Goal: Use online tool/utility: Utilize a website feature to perform a specific function

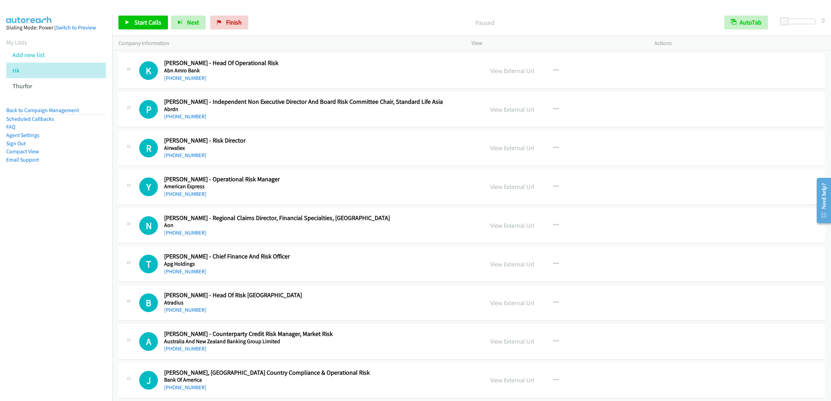
click at [115, 18] on div "Start Calls Pause Next Finish Paused AutoTab AutoTab 0" at bounding box center [471, 22] width 719 height 27
click at [121, 16] on link "Start Calls" at bounding box center [142, 23] width 49 height 14
click at [140, 30] on div "Start Calls Pause Next Finish Paused AutoTab AutoTab 0" at bounding box center [471, 22] width 719 height 27
click at [140, 25] on span "Pause" at bounding box center [142, 22] width 16 height 8
click at [323, 21] on p "Started" at bounding box center [479, 22] width 466 height 9
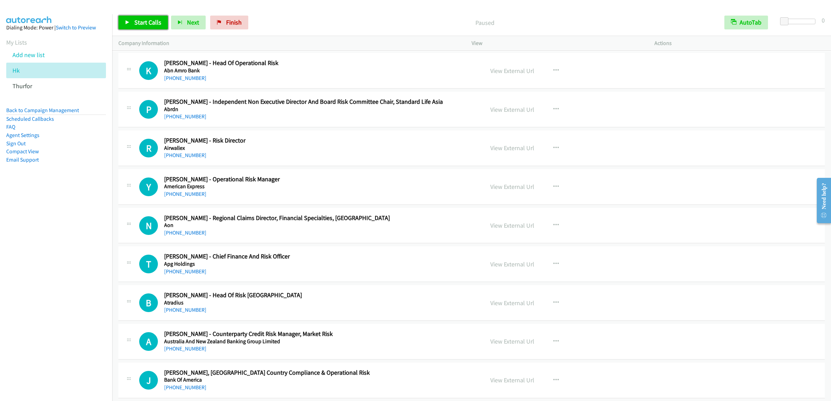
click at [148, 18] on link "Start Calls" at bounding box center [142, 23] width 49 height 14
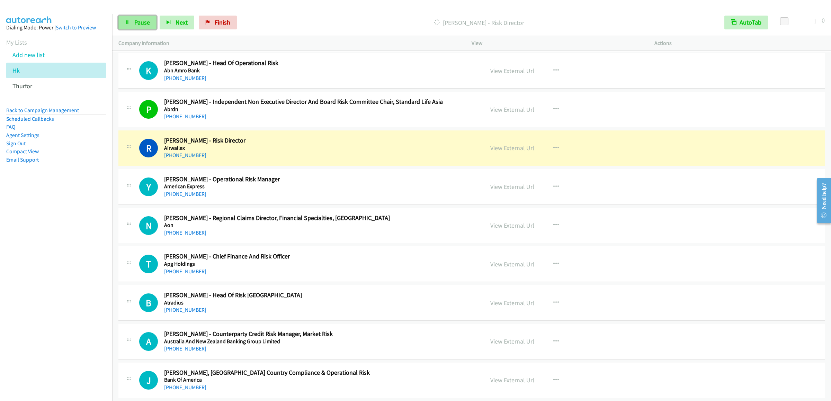
click at [144, 22] on span "Pause" at bounding box center [142, 22] width 16 height 8
click at [142, 20] on span "Start Calls" at bounding box center [147, 22] width 27 height 8
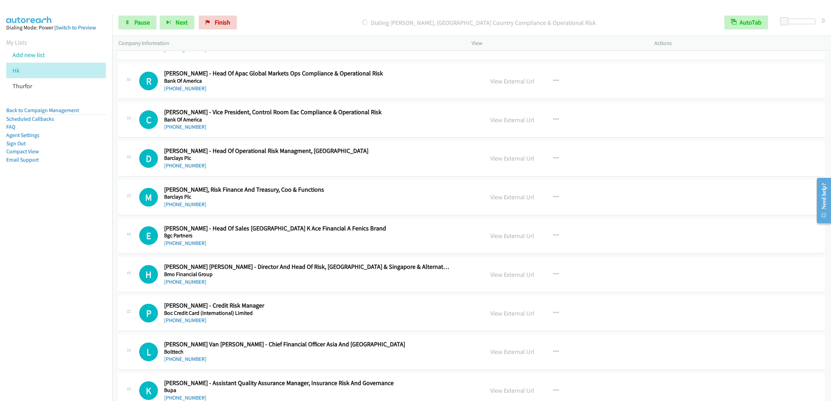
scroll to position [277, 0]
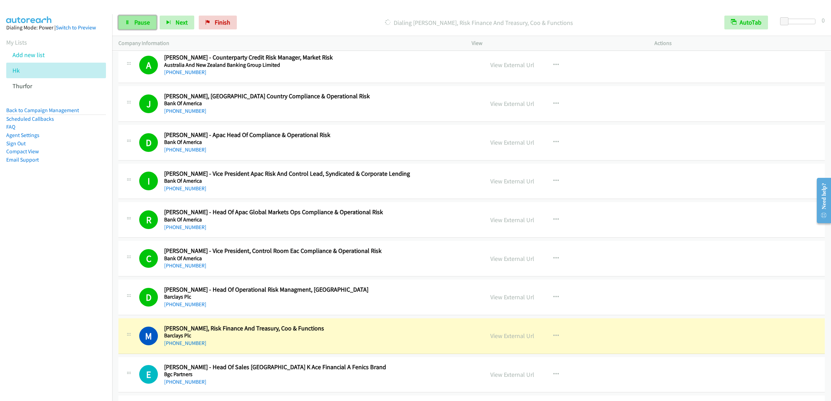
click at [130, 21] on link "Pause" at bounding box center [137, 23] width 38 height 14
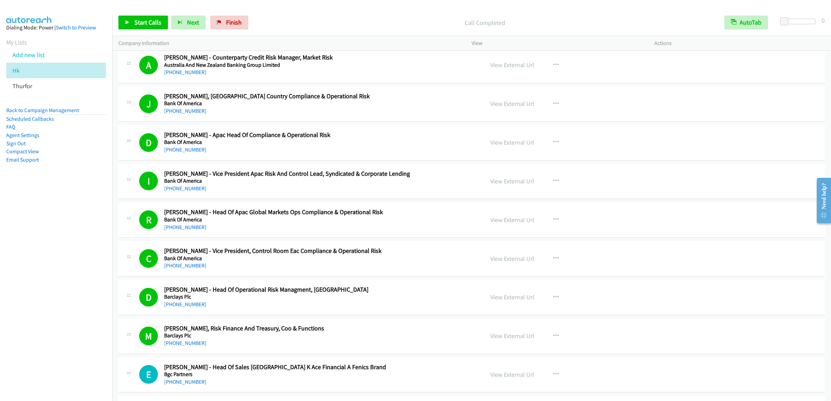
scroll to position [484, 0]
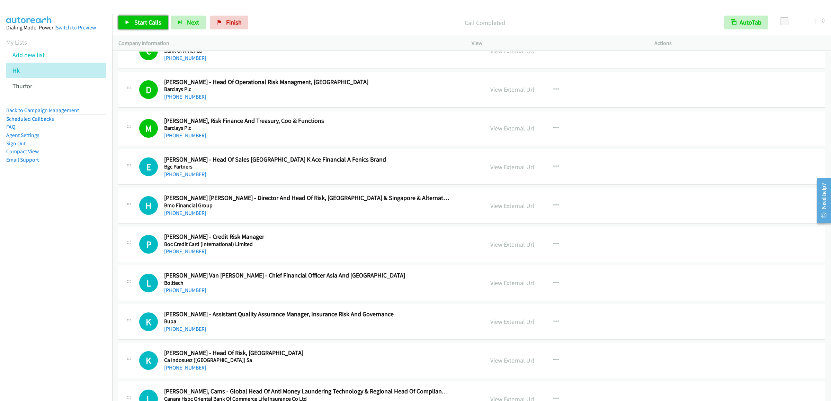
click at [151, 26] on span "Start Calls" at bounding box center [147, 22] width 27 height 8
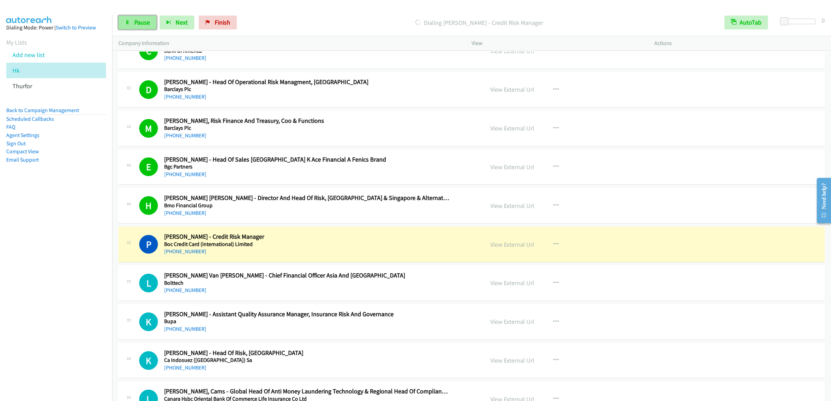
click at [131, 23] on link "Pause" at bounding box center [137, 23] width 38 height 14
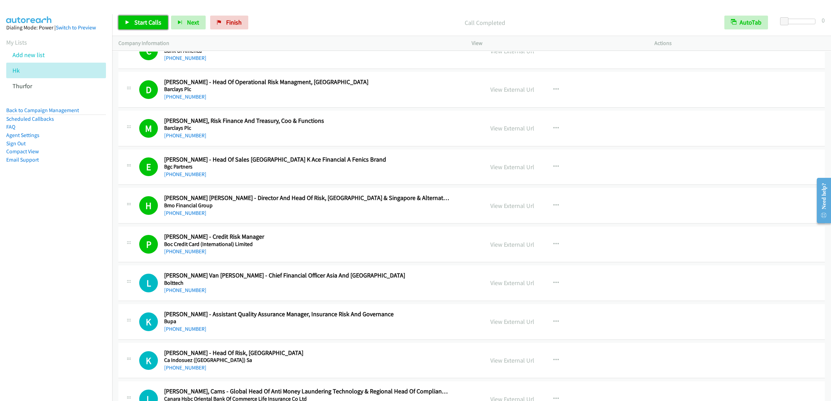
click at [141, 29] on link "Start Calls" at bounding box center [142, 23] width 49 height 14
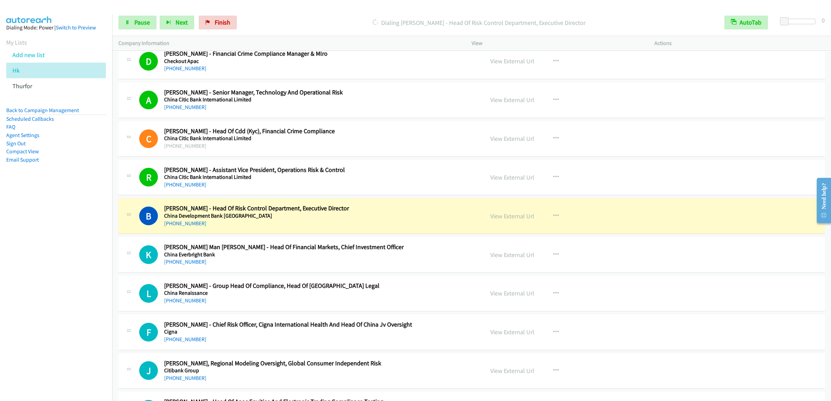
scroll to position [969, 0]
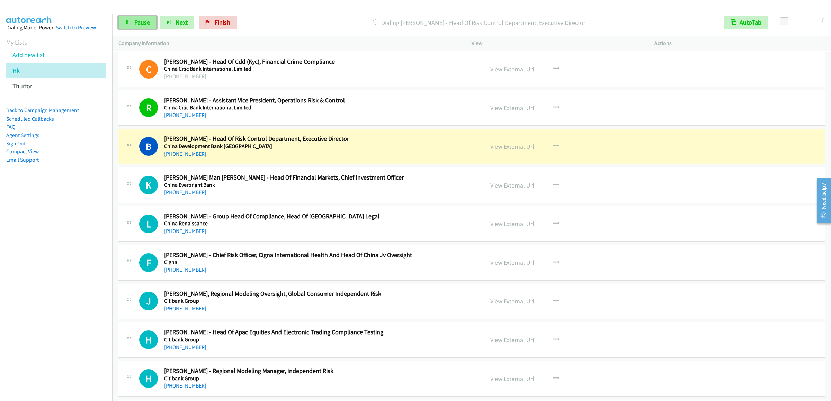
click at [138, 22] on span "Pause" at bounding box center [142, 22] width 16 height 8
click at [139, 23] on span "Start Calls" at bounding box center [147, 22] width 27 height 8
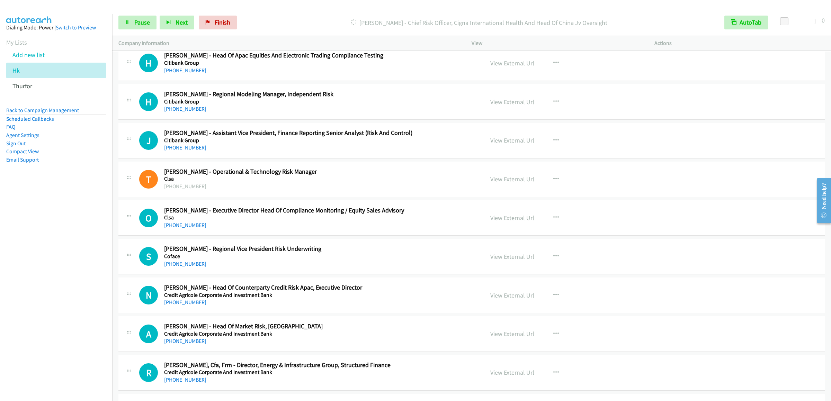
scroll to position [1107, 0]
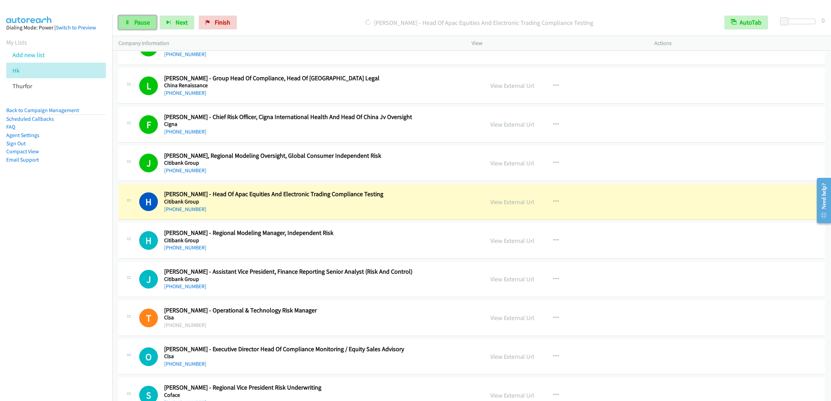
click at [140, 22] on span "Pause" at bounding box center [142, 22] width 16 height 8
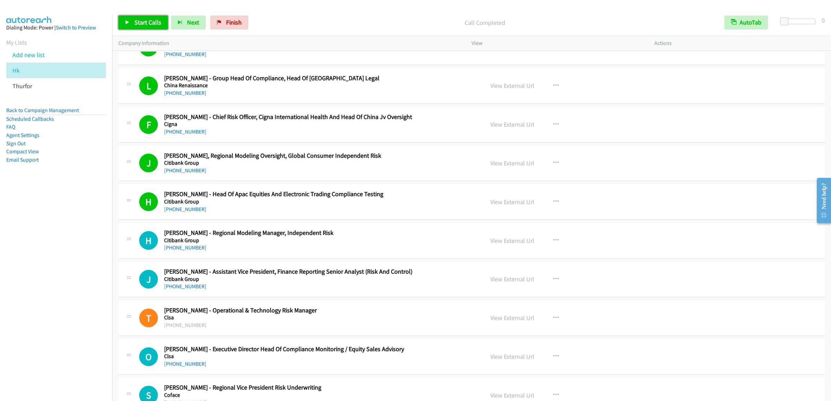
click at [149, 23] on span "Start Calls" at bounding box center [147, 22] width 27 height 8
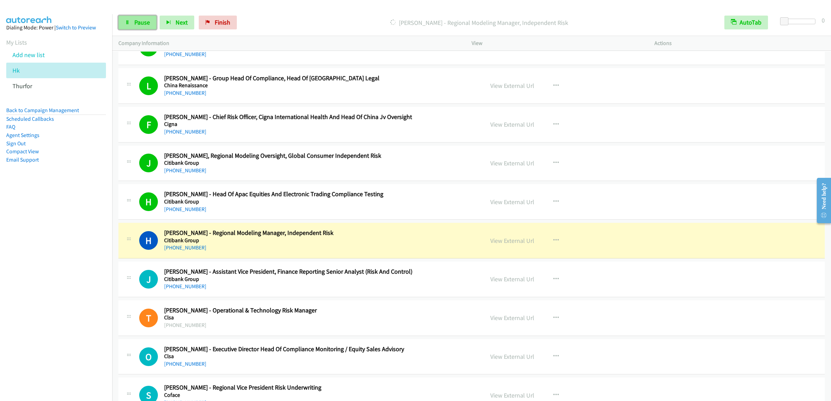
click at [138, 20] on span "Pause" at bounding box center [142, 22] width 16 height 8
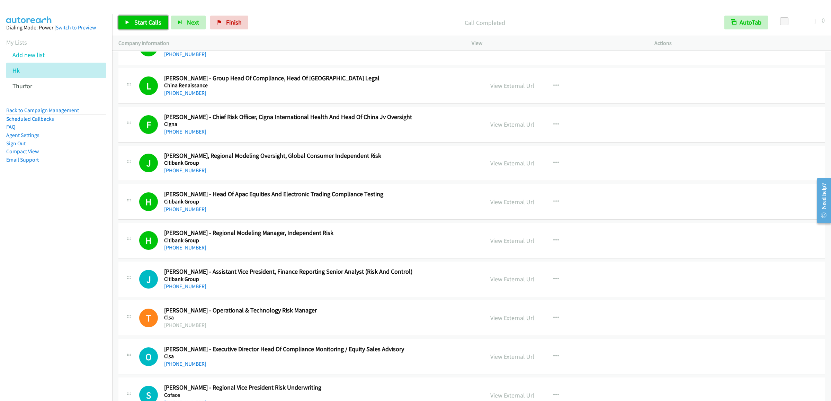
click at [144, 17] on link "Start Calls" at bounding box center [142, 23] width 49 height 14
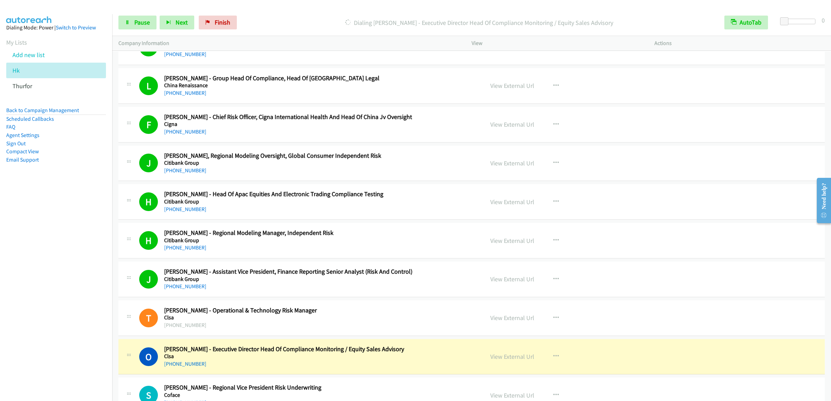
scroll to position [1246, 0]
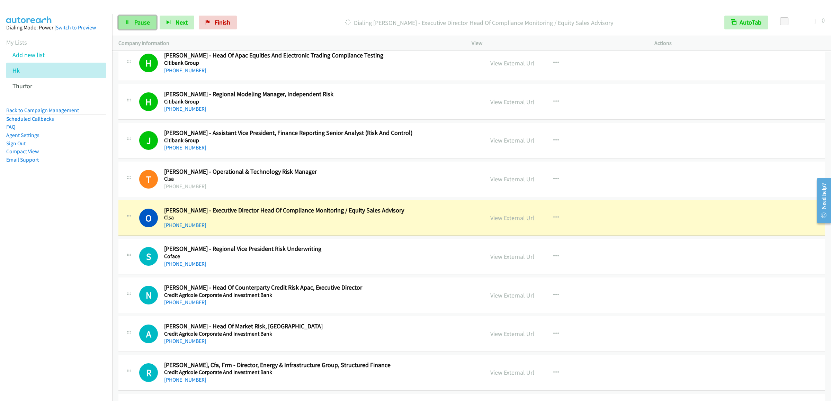
click at [147, 25] on span "Pause" at bounding box center [142, 22] width 16 height 8
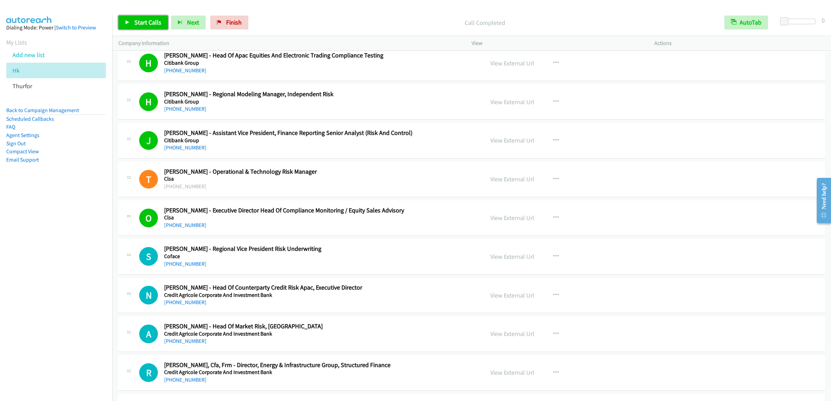
click at [145, 21] on span "Start Calls" at bounding box center [147, 22] width 27 height 8
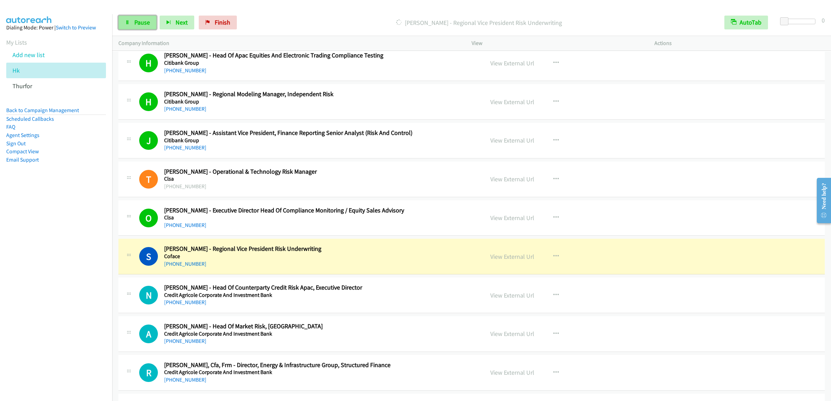
click at [123, 25] on link "Pause" at bounding box center [137, 23] width 38 height 14
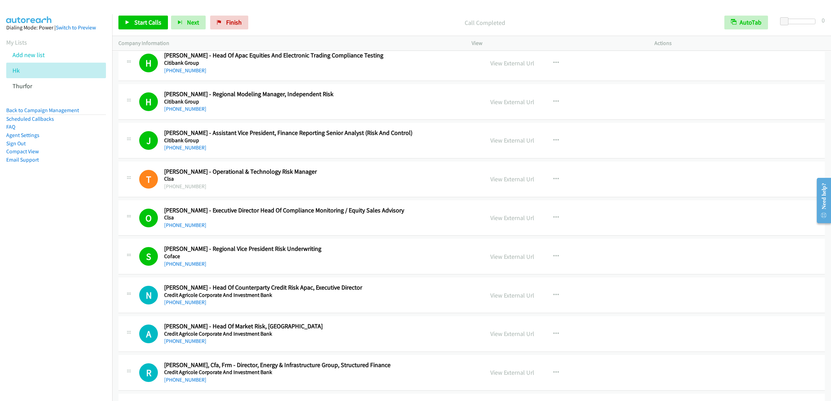
scroll to position [1384, 0]
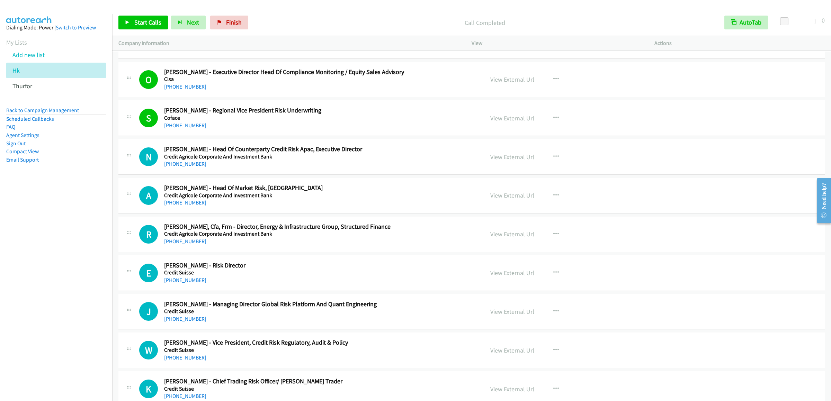
click at [151, 32] on div "Start Calls Pause Next Finish Call Completed AutoTab AutoTab 0" at bounding box center [471, 22] width 719 height 27
click at [151, 25] on span "Start Calls" at bounding box center [147, 22] width 27 height 8
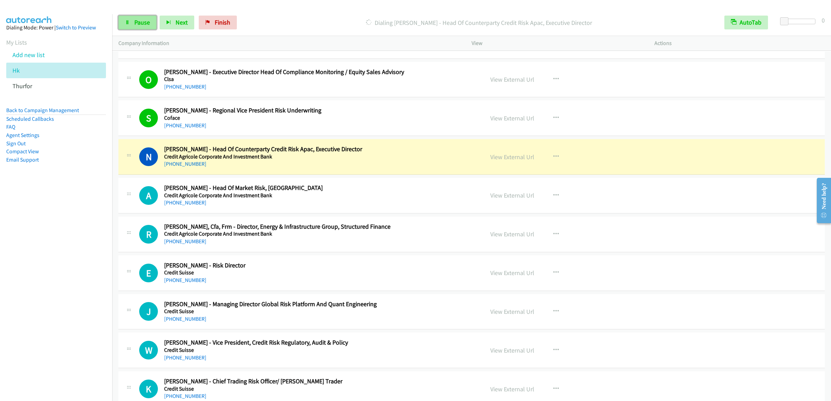
click at [146, 25] on span "Pause" at bounding box center [142, 22] width 16 height 8
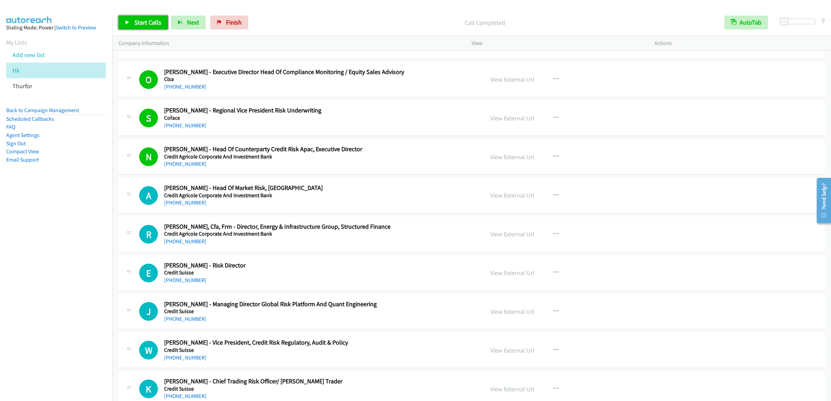
click at [148, 24] on span "Start Calls" at bounding box center [147, 22] width 27 height 8
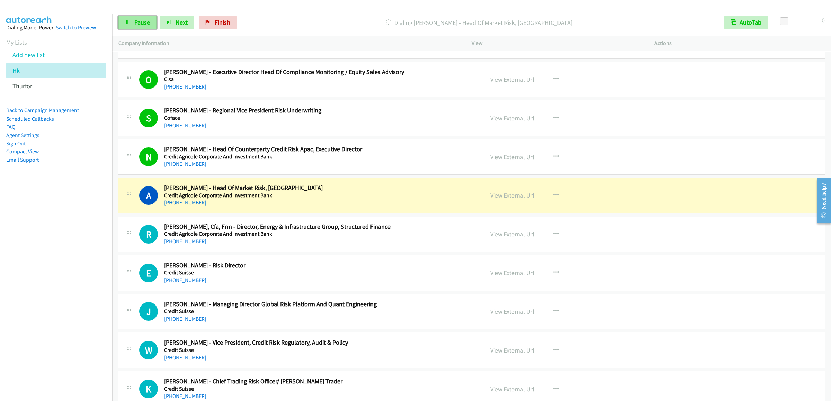
click at [146, 23] on span "Pause" at bounding box center [142, 22] width 16 height 8
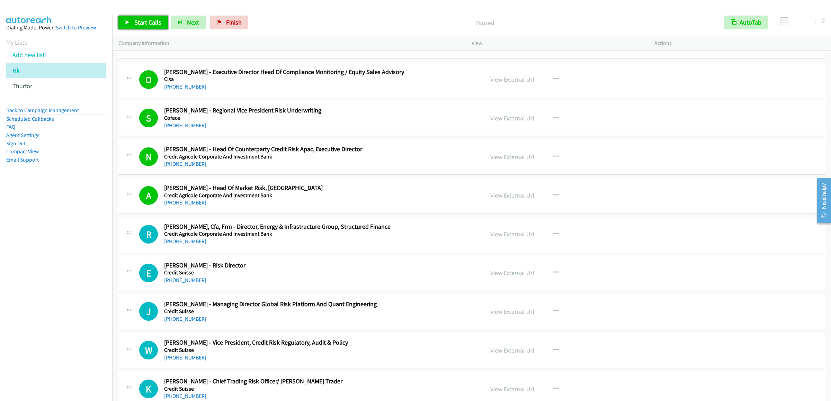
click at [135, 19] on span "Start Calls" at bounding box center [147, 22] width 27 height 8
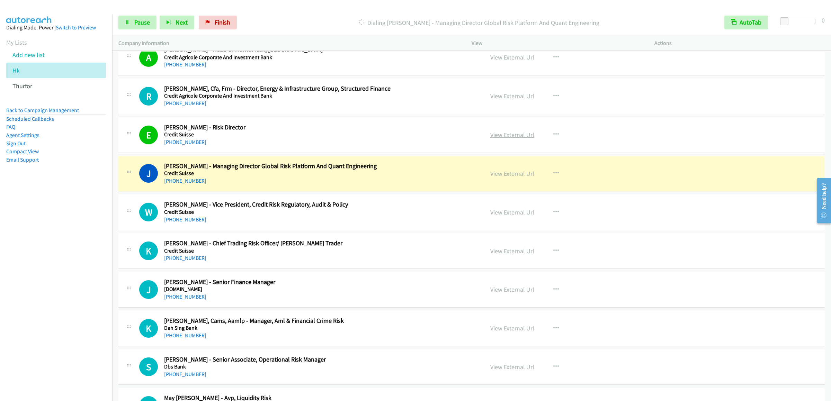
scroll to position [1592, 0]
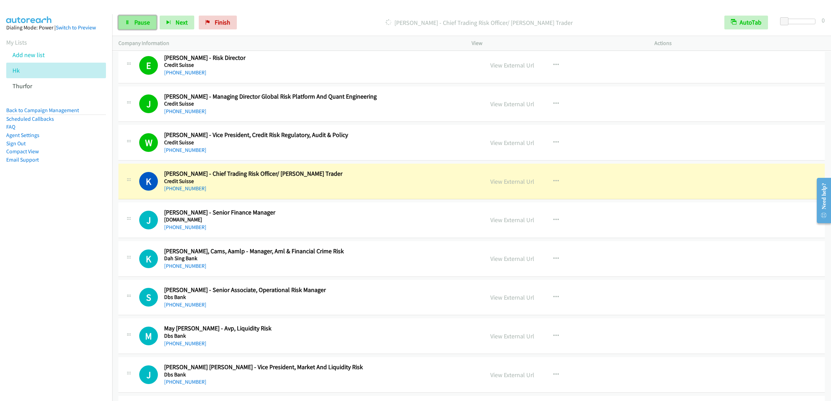
click at [127, 22] on icon at bounding box center [127, 22] width 5 height 5
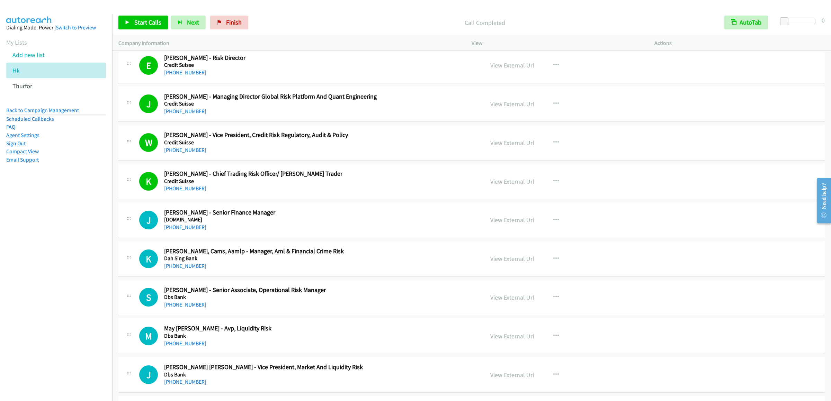
scroll to position [1730, 0]
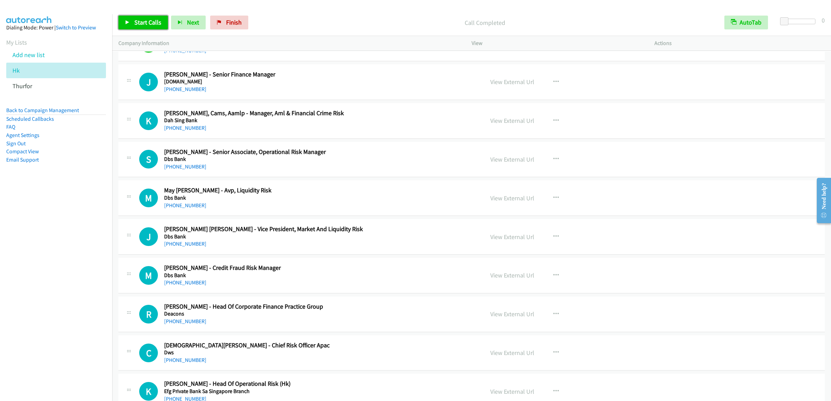
click at [139, 21] on span "Start Calls" at bounding box center [147, 22] width 27 height 8
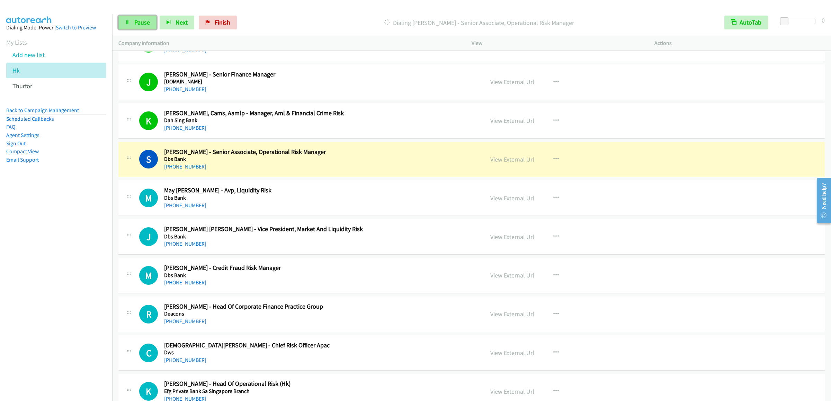
click at [144, 19] on span "Pause" at bounding box center [142, 22] width 16 height 8
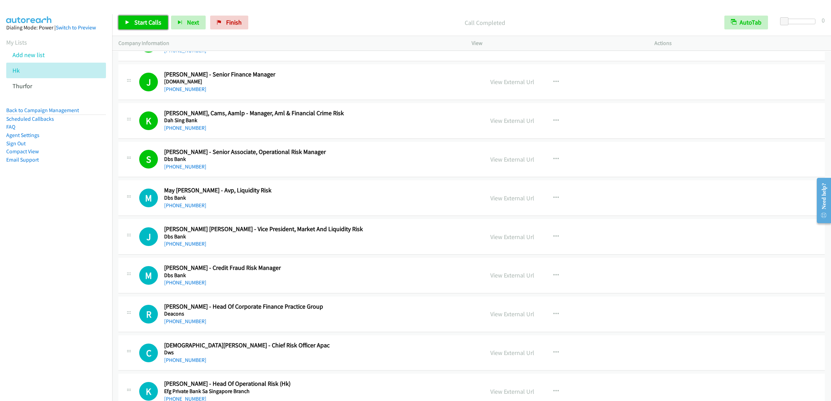
click at [150, 22] on span "Start Calls" at bounding box center [147, 22] width 27 height 8
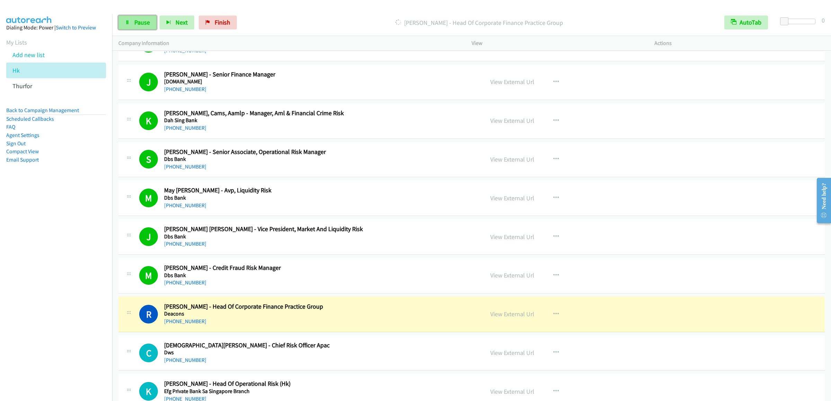
click at [129, 23] on icon at bounding box center [127, 22] width 5 height 5
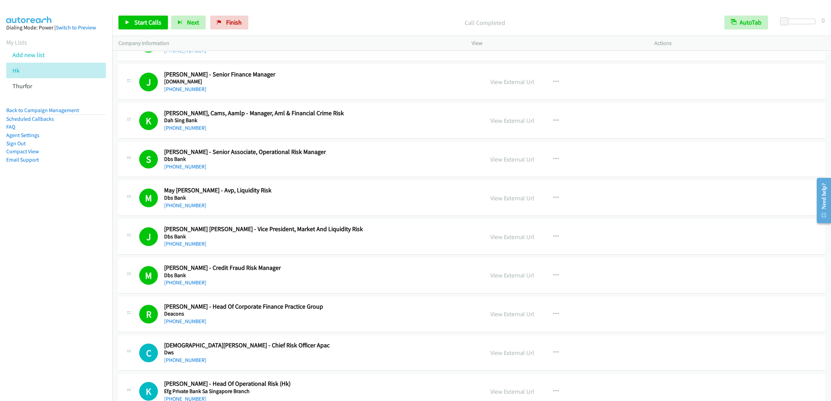
scroll to position [2007, 0]
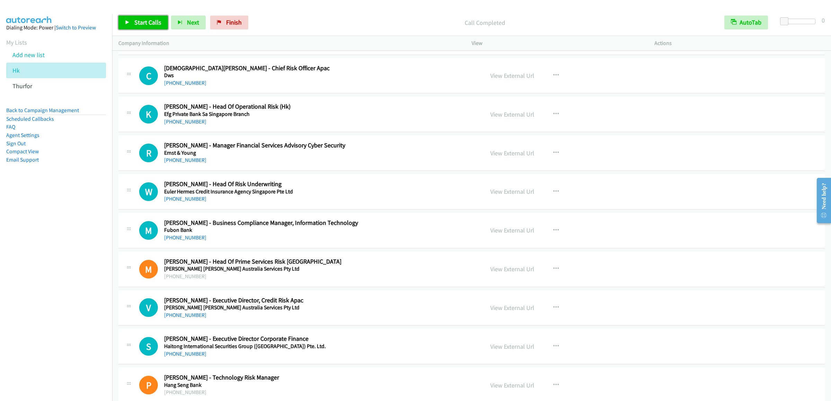
click at [138, 26] on span "Start Calls" at bounding box center [147, 22] width 27 height 8
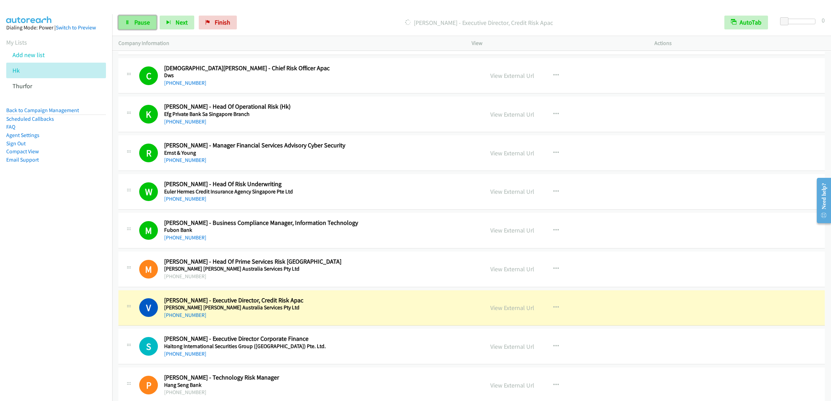
click at [136, 26] on span "Pause" at bounding box center [142, 22] width 16 height 8
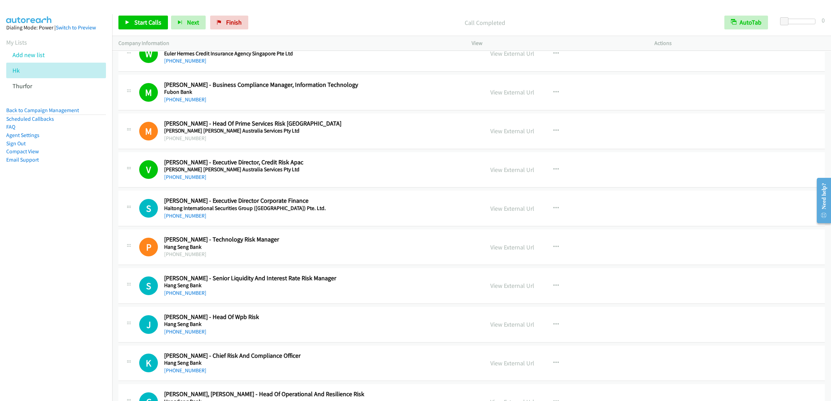
scroll to position [2284, 0]
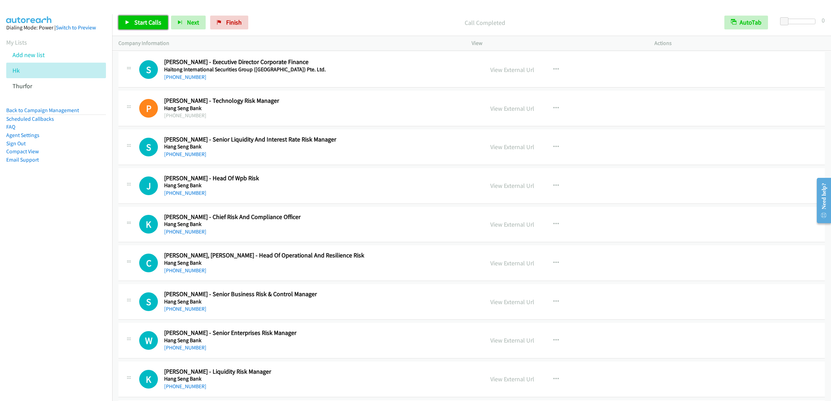
click at [142, 17] on link "Start Calls" at bounding box center [142, 23] width 49 height 14
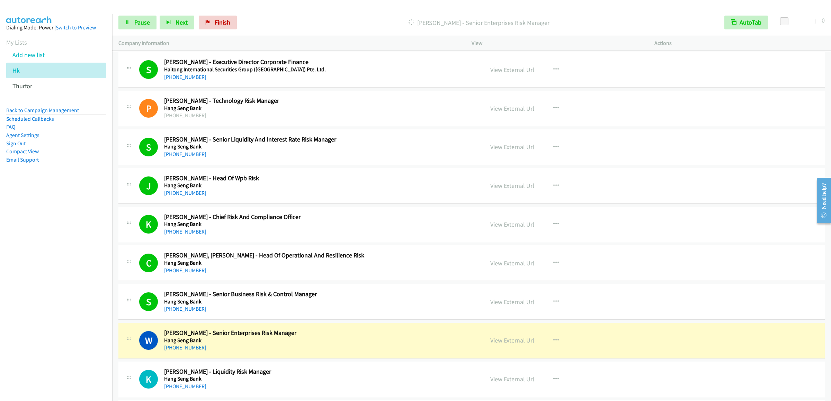
scroll to position [2492, 0]
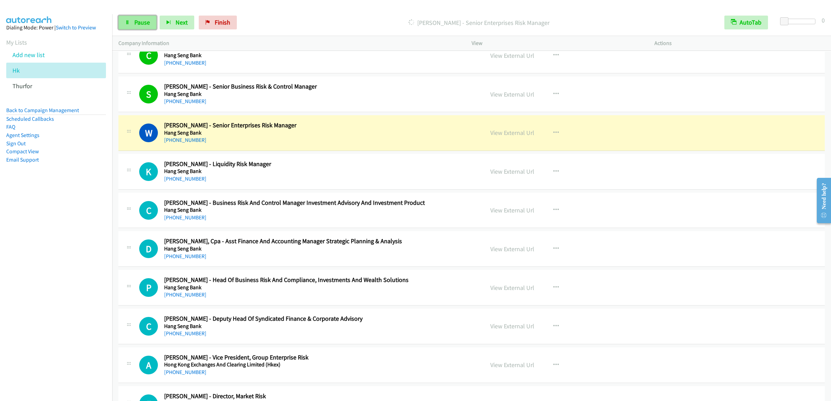
click at [130, 17] on link "Pause" at bounding box center [137, 23] width 38 height 14
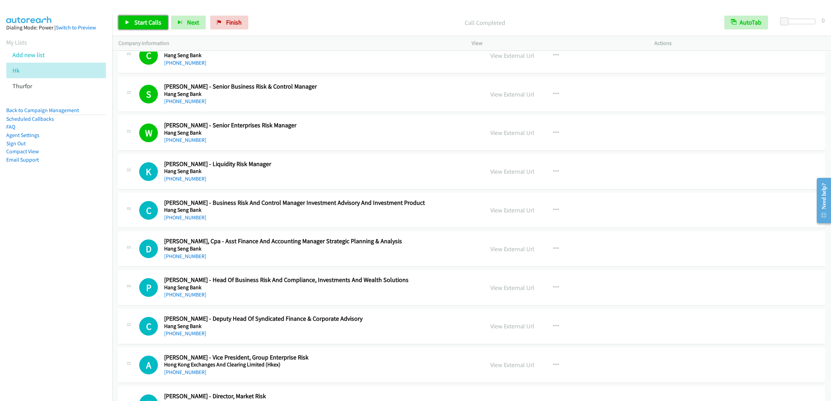
click at [151, 21] on span "Start Calls" at bounding box center [147, 22] width 27 height 8
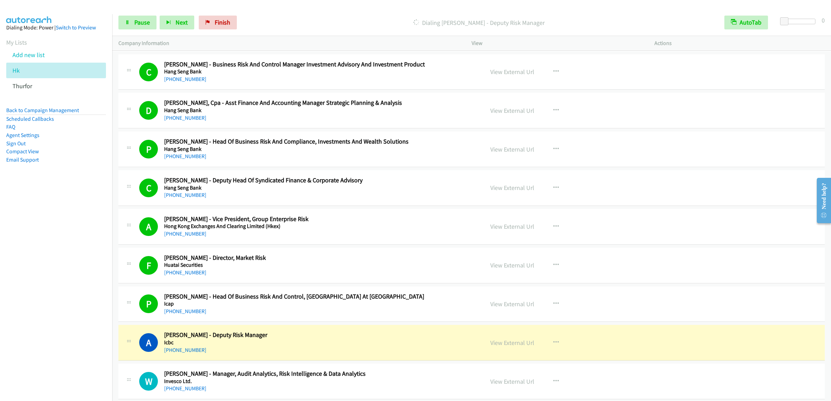
scroll to position [2838, 0]
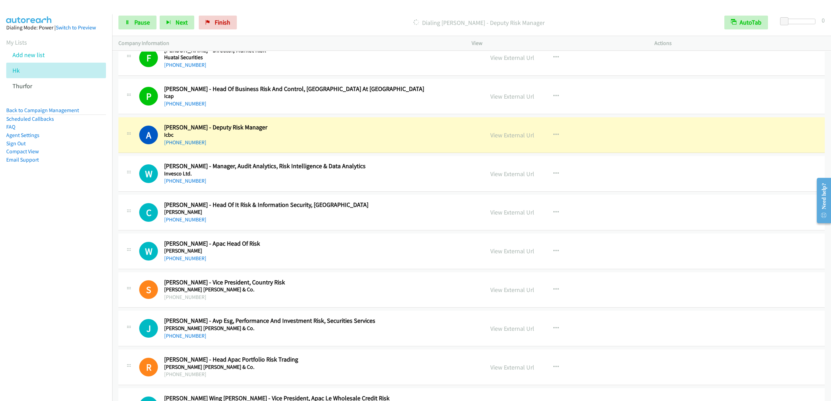
click at [131, 15] on div "Start Calls Pause Next Finish Dialing [PERSON_NAME] - Deputy Risk Manager AutoT…" at bounding box center [471, 22] width 719 height 27
drag, startPoint x: 131, startPoint y: 21, endPoint x: 144, endPoint y: 26, distance: 14.1
click at [131, 23] on link "Pause" at bounding box center [137, 23] width 38 height 14
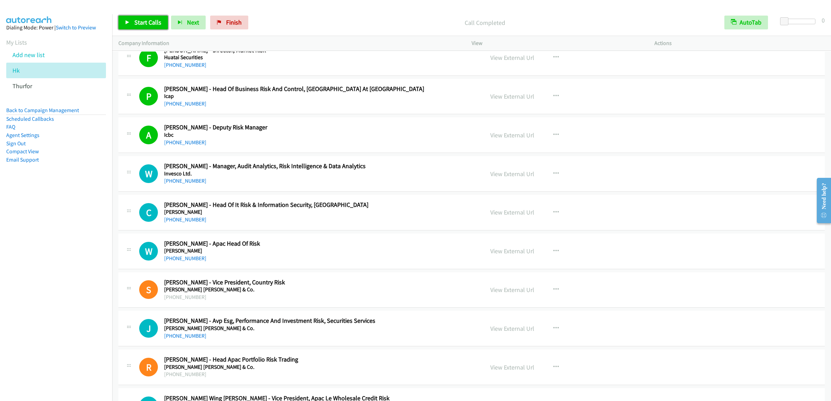
click at [152, 24] on span "Start Calls" at bounding box center [147, 22] width 27 height 8
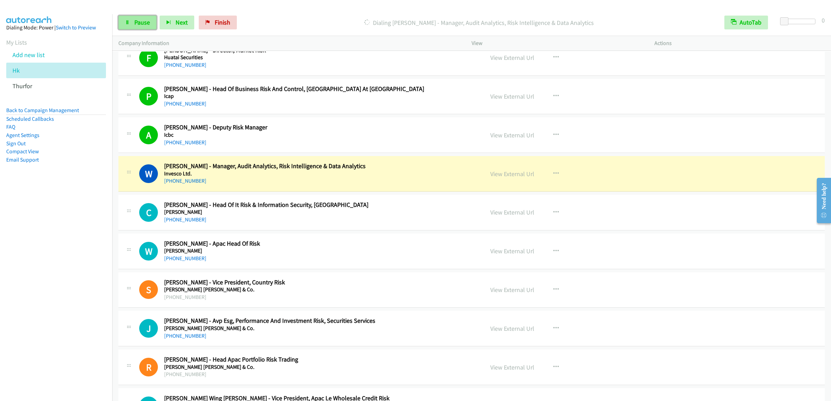
click at [146, 21] on span "Pause" at bounding box center [142, 22] width 16 height 8
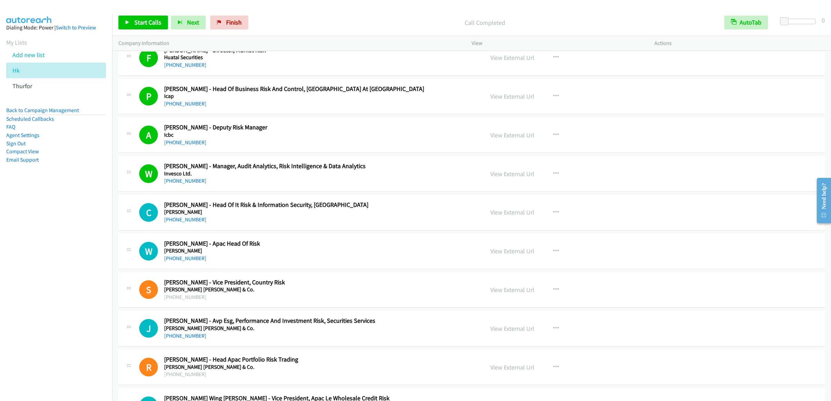
click at [578, 12] on div "Start Calls Pause Next Finish Call Completed AutoTab AutoTab 0" at bounding box center [471, 22] width 719 height 27
click at [130, 22] on link "Start Calls" at bounding box center [142, 23] width 49 height 14
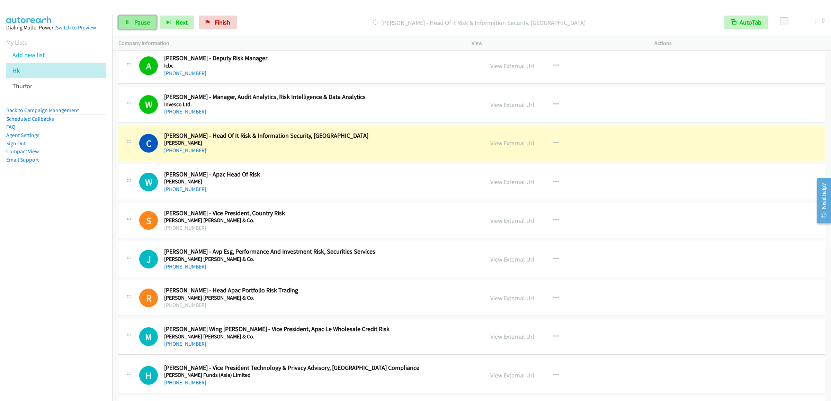
click at [142, 21] on span "Pause" at bounding box center [142, 22] width 16 height 8
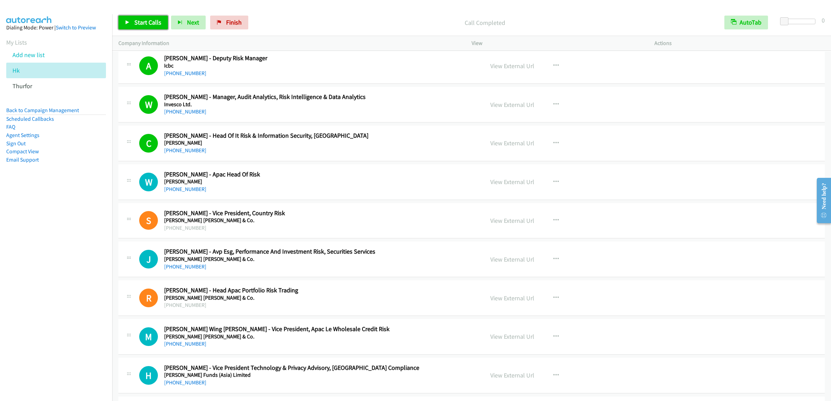
click at [149, 27] on link "Start Calls" at bounding box center [142, 23] width 49 height 14
click at [155, 24] on span "Start Calls" at bounding box center [147, 22] width 27 height 8
click at [88, 292] on nav "Dialing Mode: Power | Switch to Preview My Lists Add new list Hk [GEOGRAPHIC_DA…" at bounding box center [56, 214] width 112 height 401
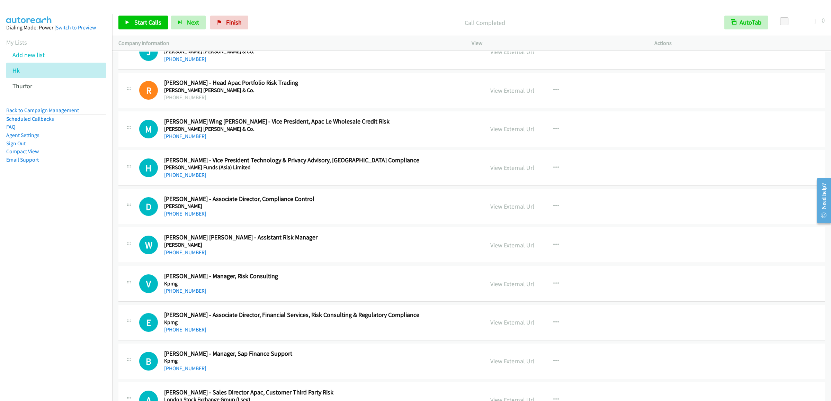
scroll to position [2976, 0]
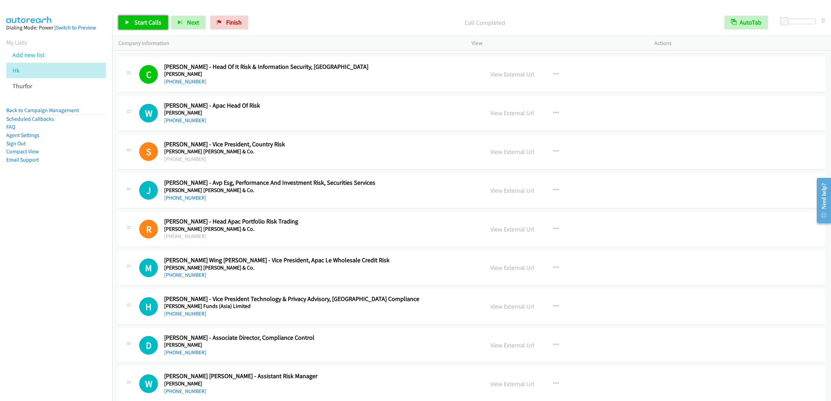
click at [154, 26] on span "Start Calls" at bounding box center [147, 22] width 27 height 8
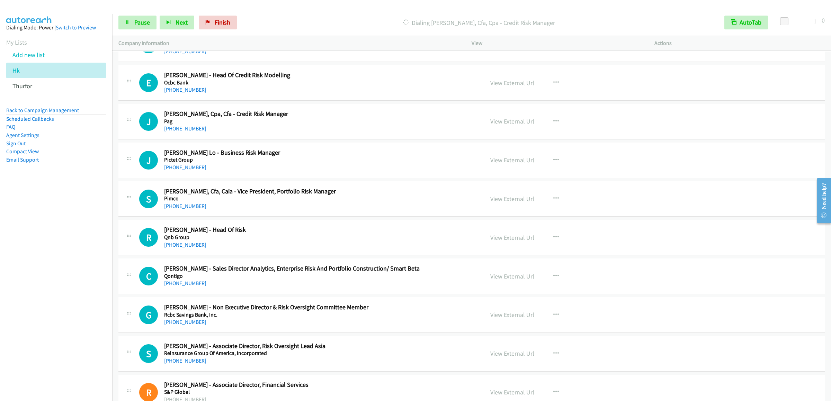
scroll to position [4222, 0]
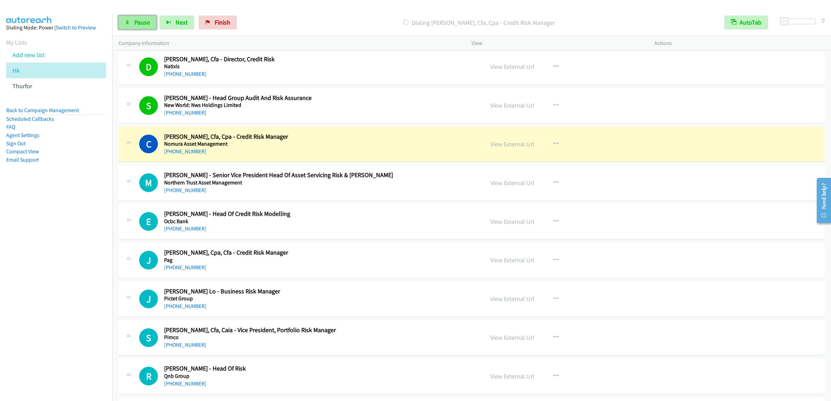
click at [137, 18] on link "Pause" at bounding box center [137, 23] width 38 height 14
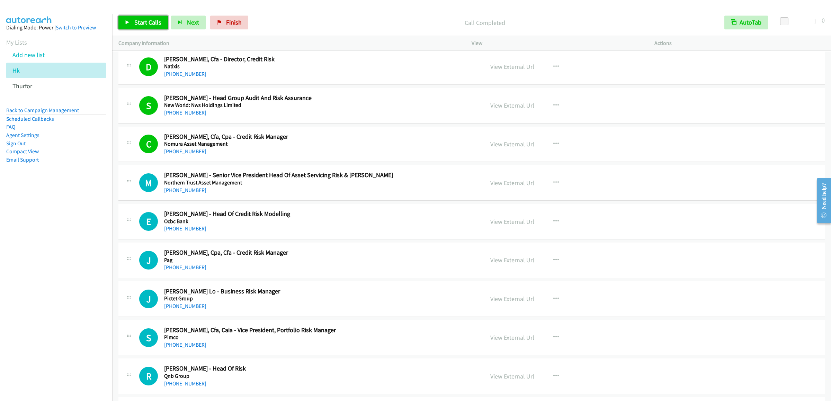
click at [138, 26] on link "Start Calls" at bounding box center [142, 23] width 49 height 14
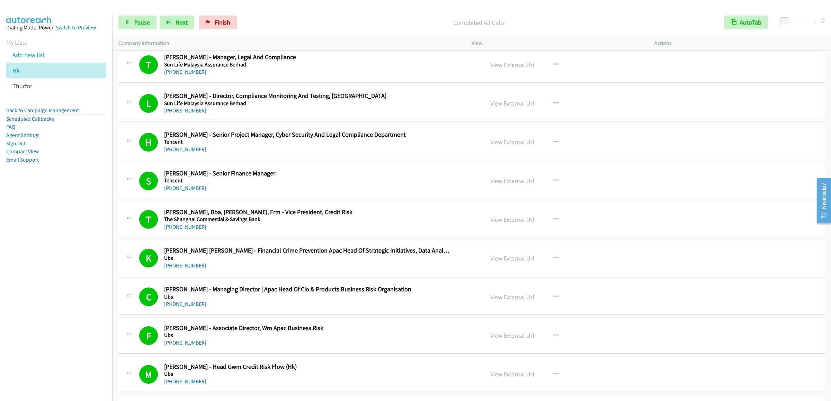
scroll to position [5453, 0]
